Goal: Task Accomplishment & Management: Manage account settings

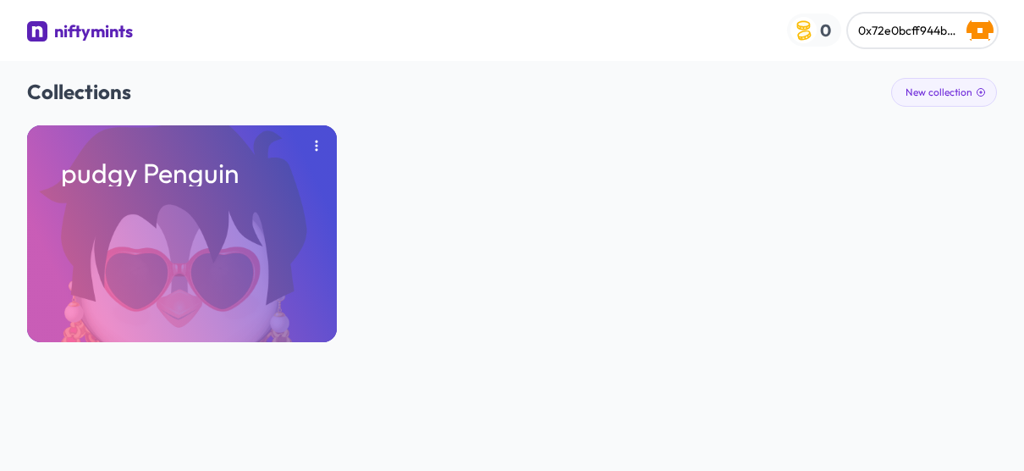
click at [815, 37] on img "button" at bounding box center [804, 30] width 26 height 26
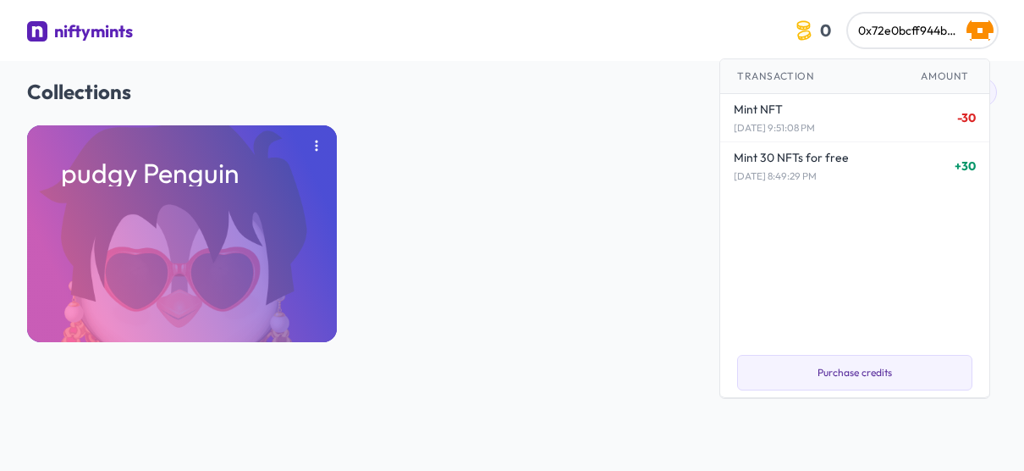
click at [681, 119] on div "Collections New collection pudgy Penguin" at bounding box center [512, 210] width 970 height 298
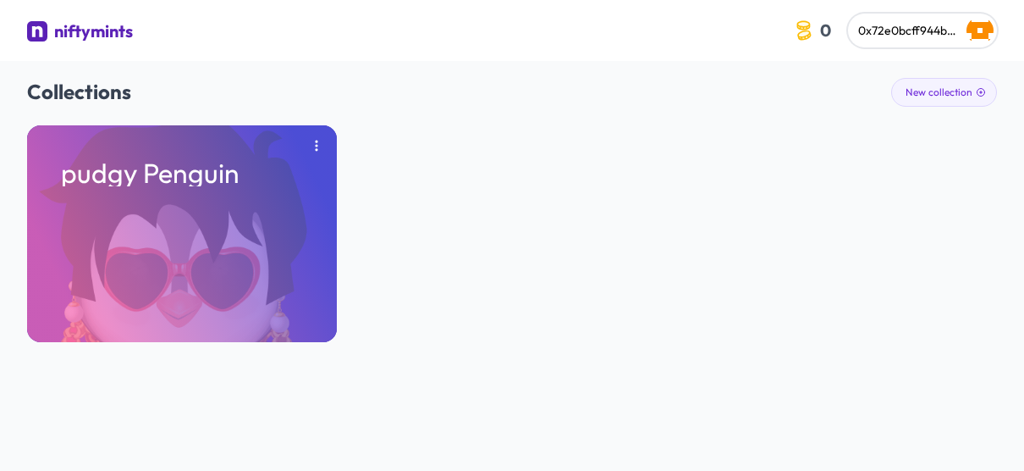
scroll to position [43, 0]
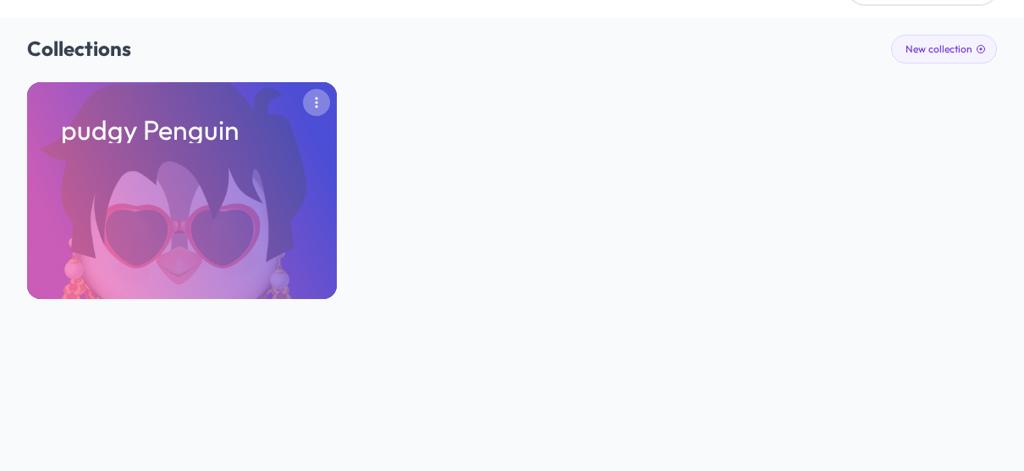
click at [317, 100] on icon "button" at bounding box center [317, 103] width 14 height 14
click at [287, 131] on button "Remove" at bounding box center [276, 138] width 88 height 30
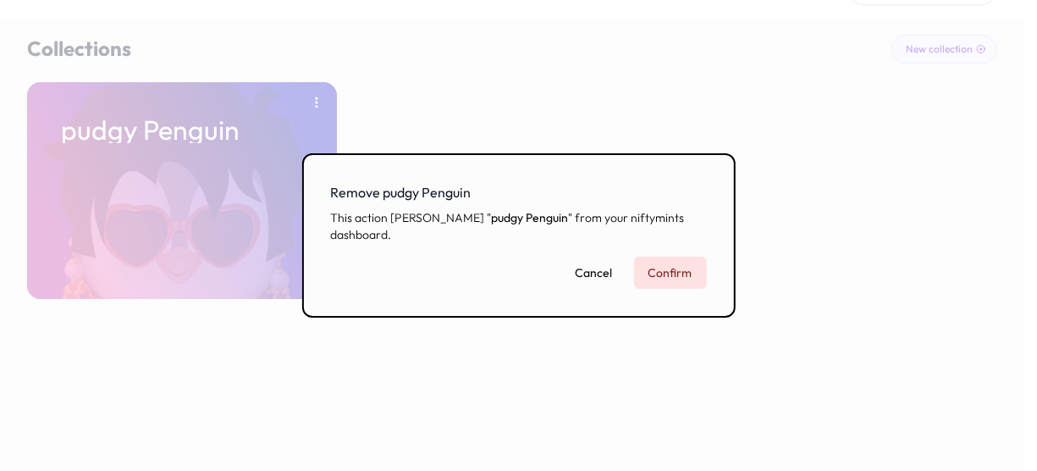
click at [685, 269] on button "Confirm" at bounding box center [670, 272] width 73 height 32
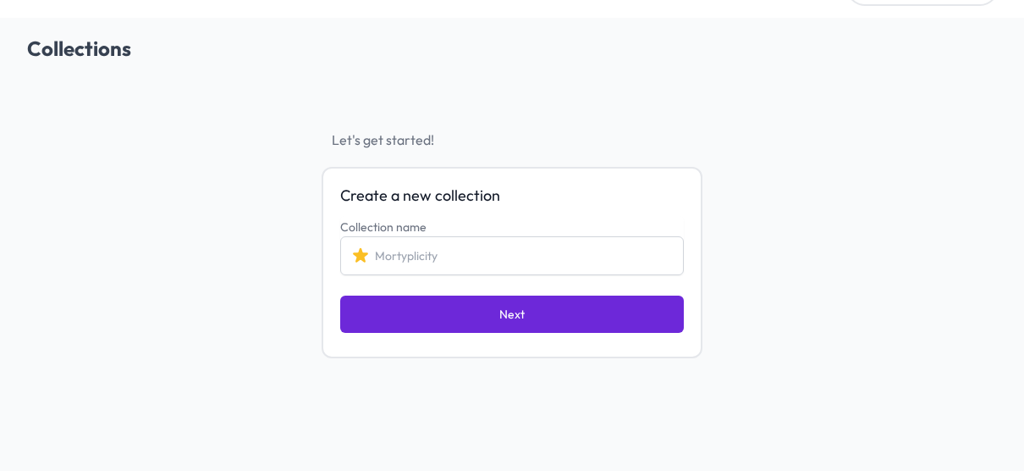
scroll to position [0, 0]
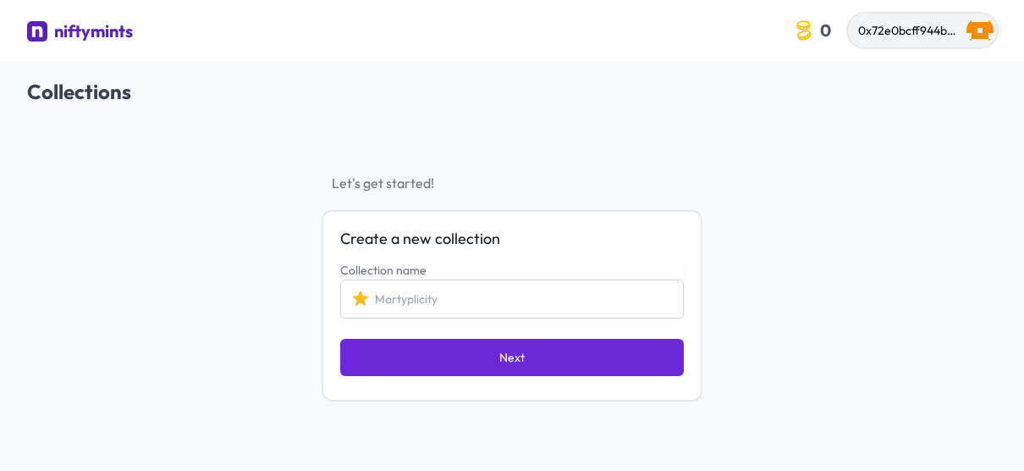
click at [911, 25] on span "0x72e0bcff944bb0bec0829bbb1ed14eb47c5e2fd1" at bounding box center [991, 30] width 267 height 15
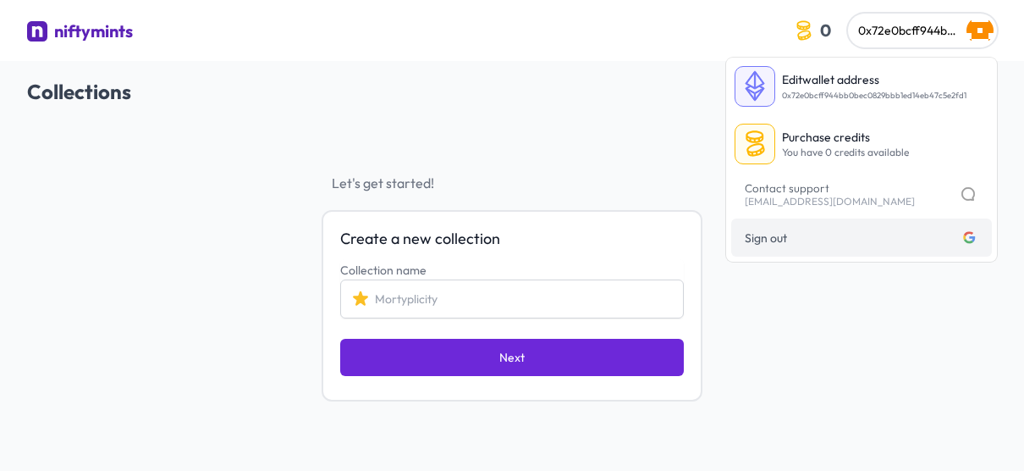
click at [798, 234] on span "Sign out Logged in with google" at bounding box center [862, 238] width 234 height 18
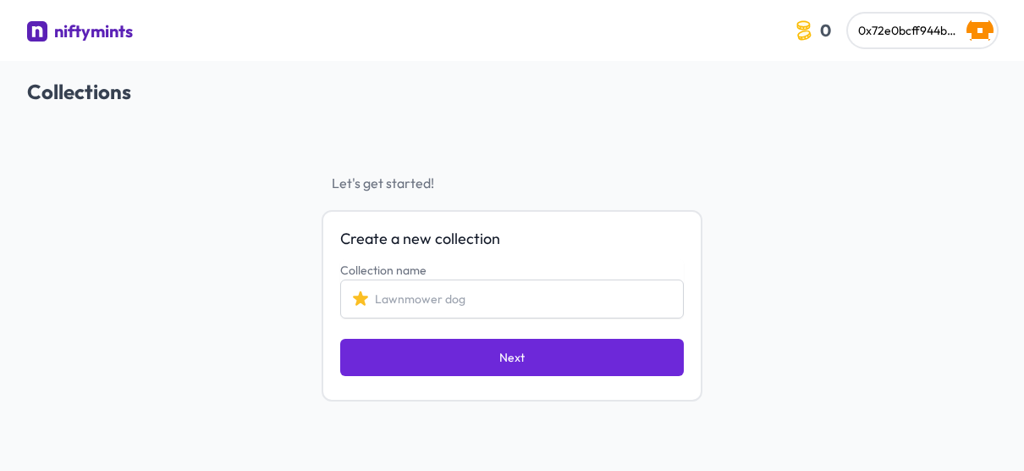
scroll to position [45, 0]
click at [473, 306] on input "Collection name" at bounding box center [512, 298] width 344 height 39
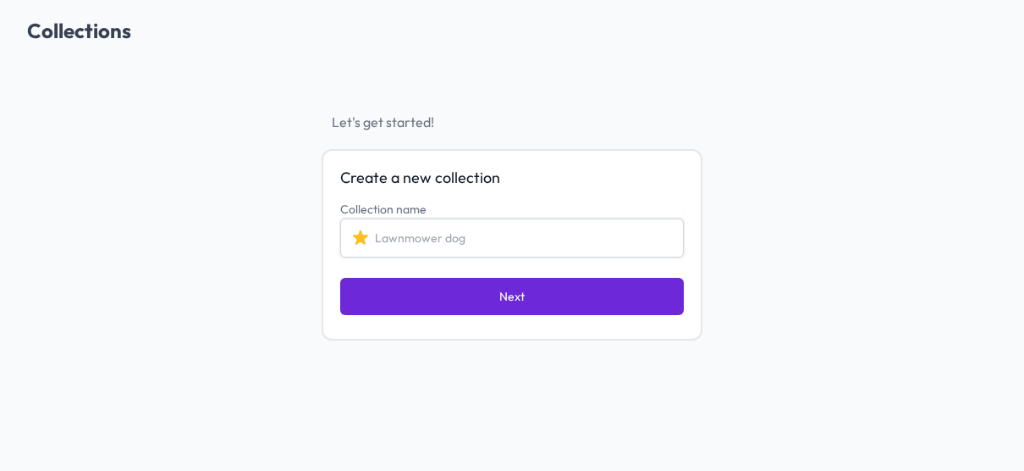
click at [411, 228] on input "Collection name" at bounding box center [512, 237] width 344 height 39
drag, startPoint x: 443, startPoint y: 231, endPoint x: 4, endPoint y: 281, distance: 441.3
click at [4, 281] on div "Collections Let's get started! Create a new collection Collection name [PERSON_…" at bounding box center [512, 178] width 1024 height 357
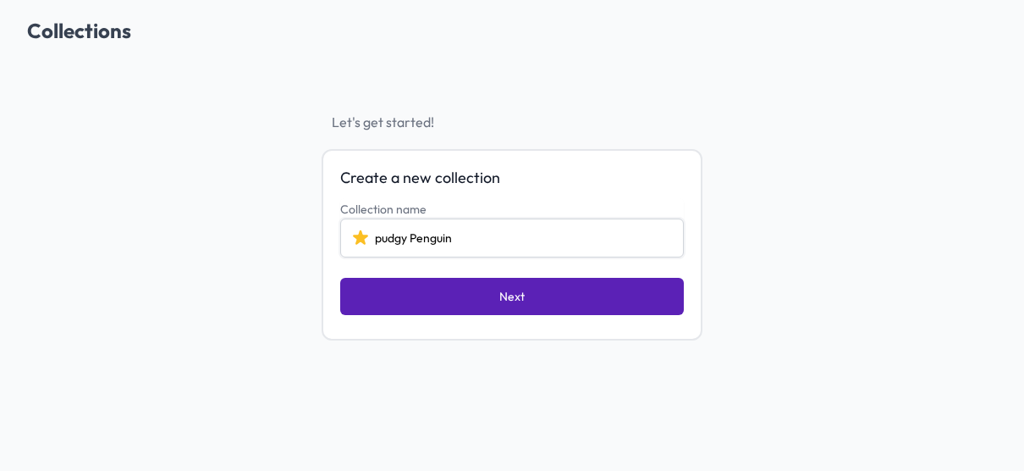
type input "pudgy Penguin"
click at [396, 291] on button "Next" at bounding box center [512, 296] width 344 height 37
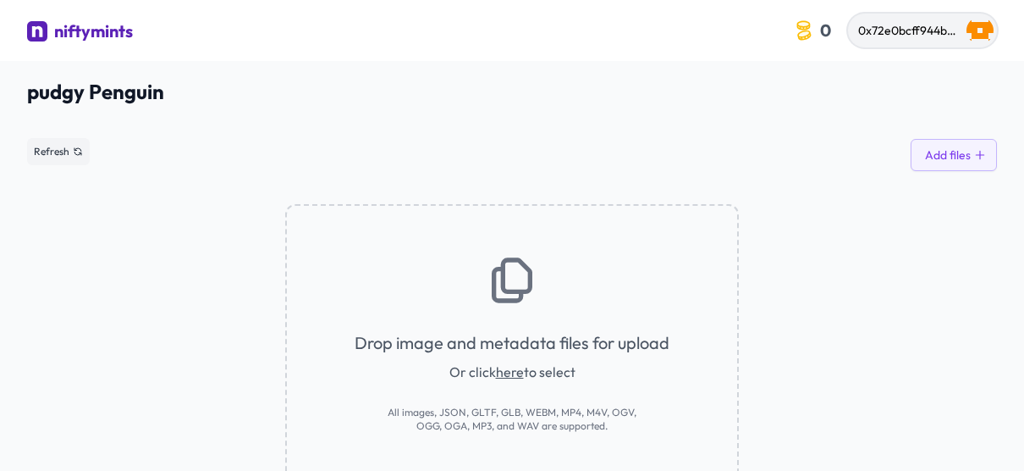
click at [940, 34] on span "0x72e0bcff944bb0bec0829bbb1ed14eb47c5e2fd1" at bounding box center [991, 30] width 267 height 15
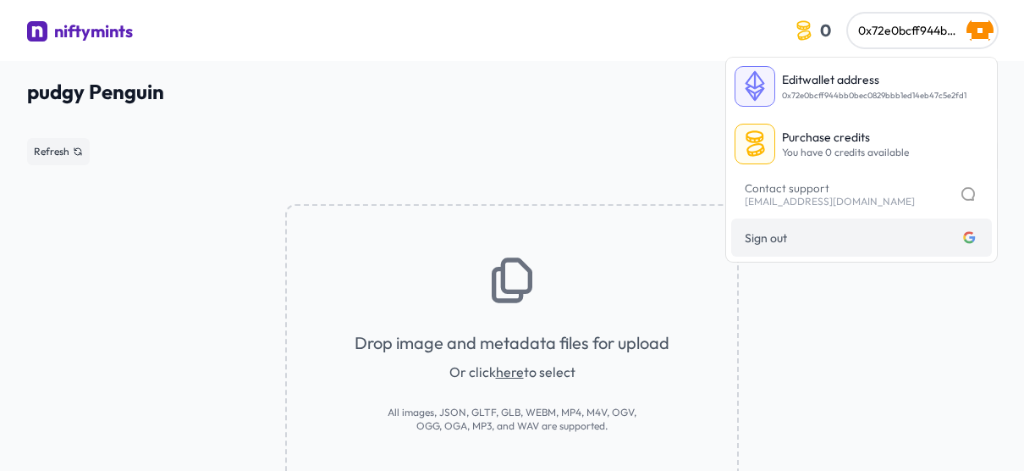
click at [841, 235] on span "Sign out Logged in with google" at bounding box center [862, 238] width 234 height 18
